Goal: Information Seeking & Learning: Find specific fact

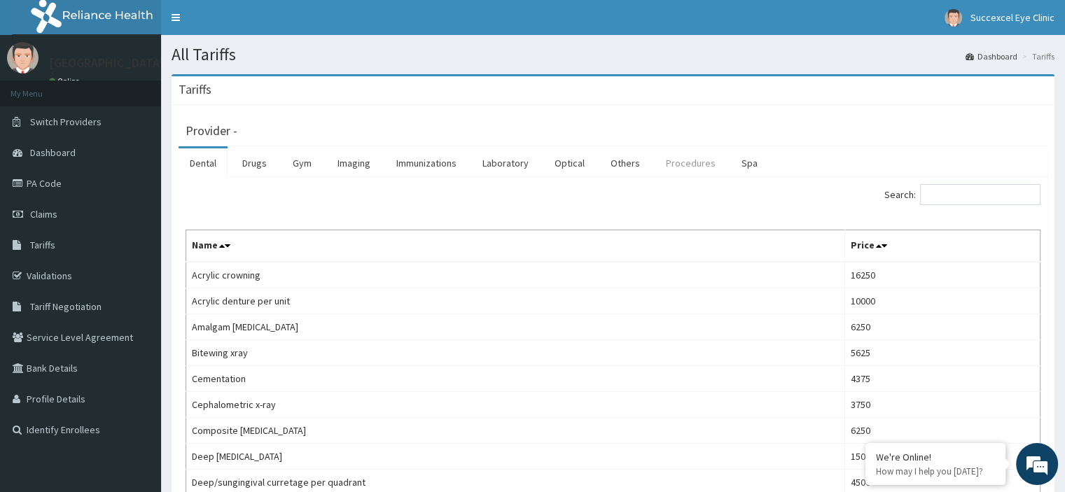
click at [669, 159] on link "Procedures" at bounding box center [690, 162] width 72 height 29
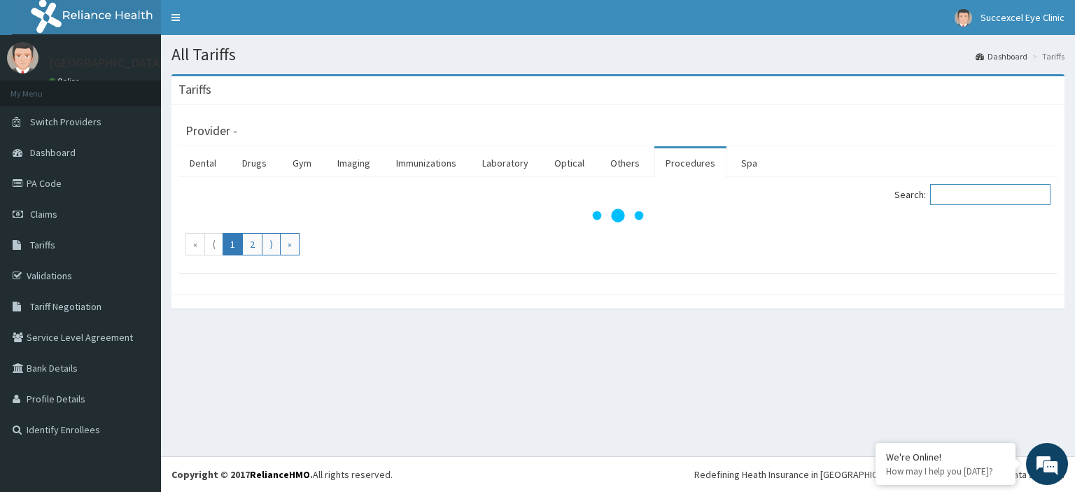
click at [968, 193] on input "Search:" at bounding box center [990, 194] width 120 height 21
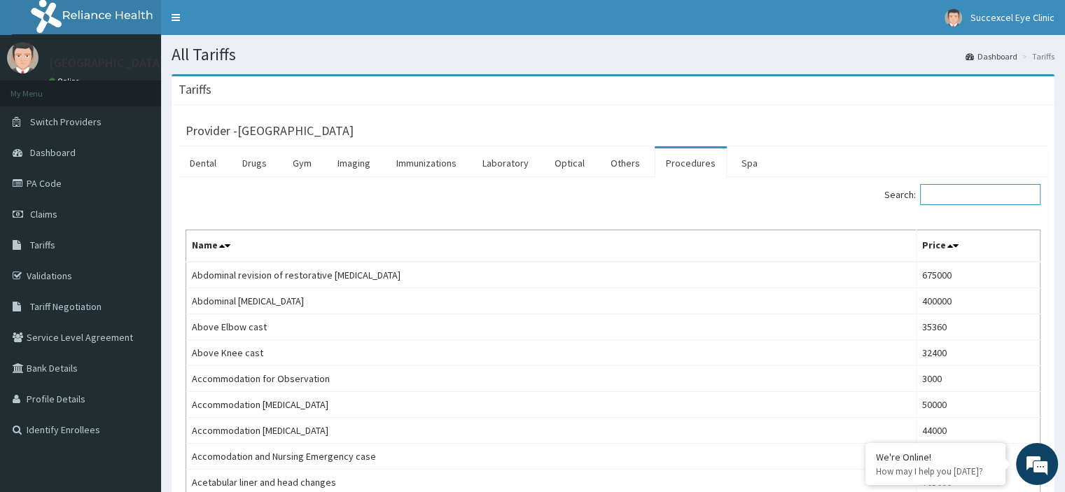
click at [948, 193] on input "Search:" at bounding box center [980, 194] width 120 height 21
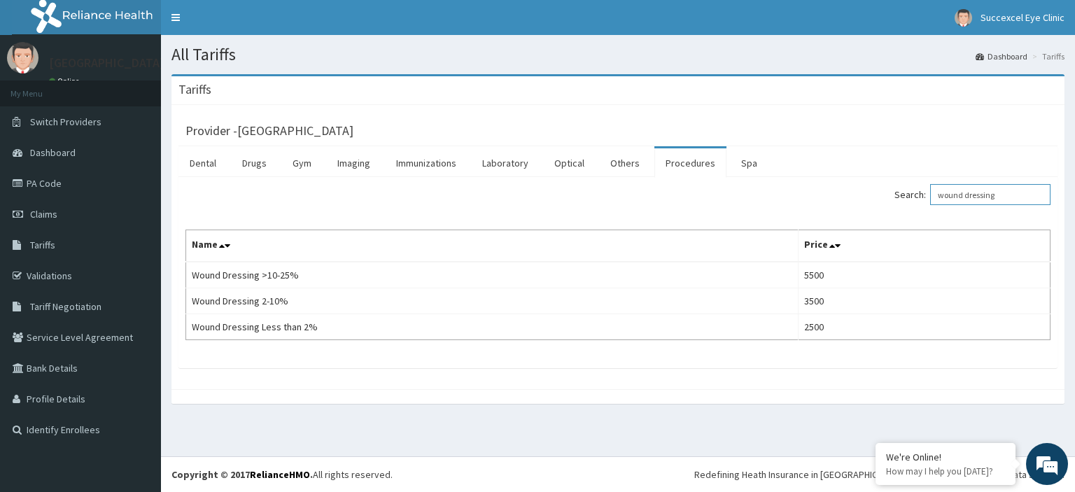
type input "wound dressing"
